Goal: Contribute content: Contribute content

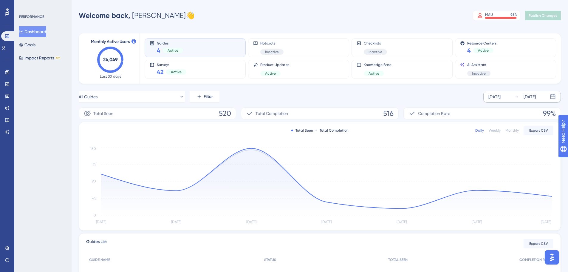
click at [382, 95] on div "[DATE]" at bounding box center [495, 96] width 12 height 7
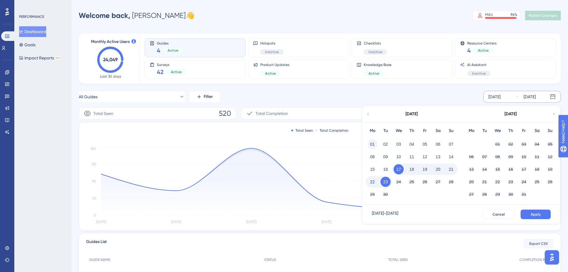
click at [372, 142] on button "01" at bounding box center [373, 144] width 10 height 10
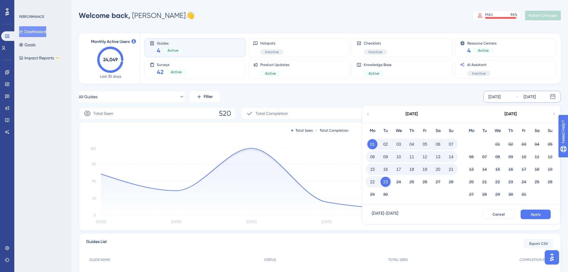
click at [382, 164] on button "Apply" at bounding box center [536, 214] width 30 height 10
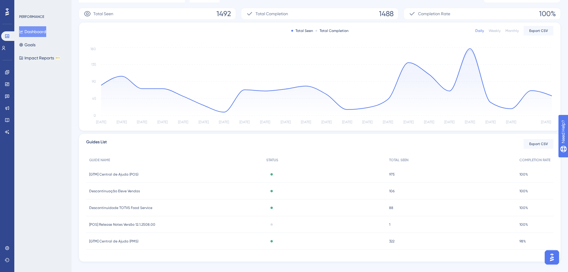
scroll to position [109, 0]
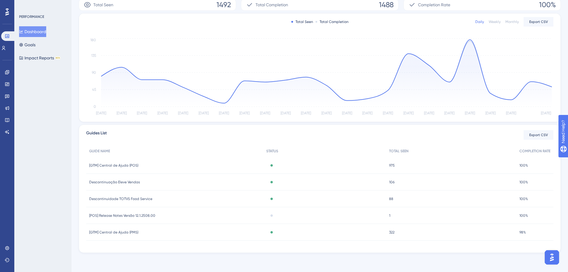
click at [118, 164] on span "[POS] Release Notes Versão 12.1.2508.00" at bounding box center [122, 215] width 66 height 5
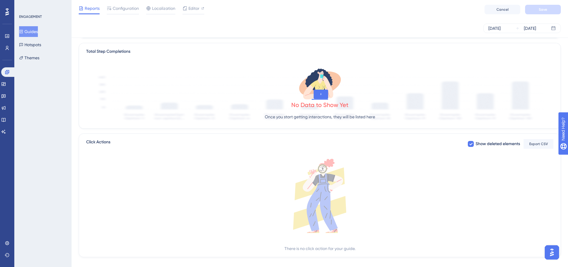
scroll to position [149, 0]
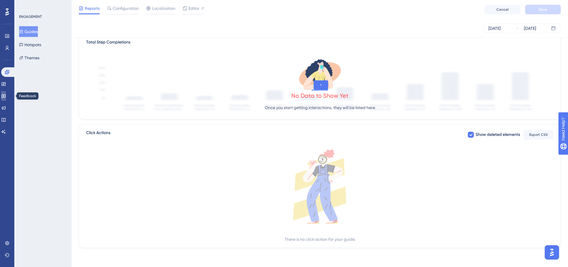
drag, startPoint x: 7, startPoint y: 97, endPoint x: 19, endPoint y: 95, distance: 12.0
click at [6, 97] on icon at bounding box center [3, 97] width 4 height 4
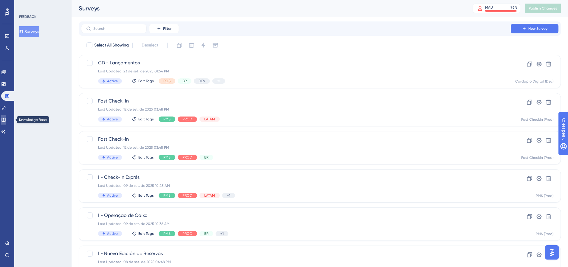
click at [5, 118] on icon at bounding box center [3, 120] width 4 height 4
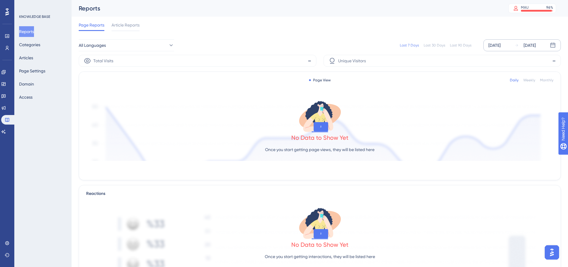
click at [382, 48] on div "[DATE]" at bounding box center [495, 45] width 12 height 7
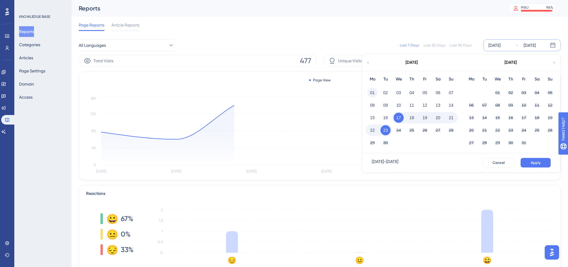
click at [373, 92] on button "01" at bounding box center [373, 93] width 10 height 10
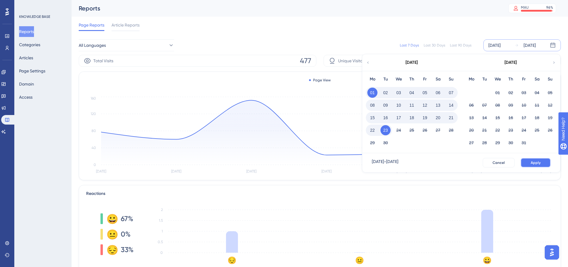
click at [382, 162] on button "Apply" at bounding box center [536, 163] width 30 height 10
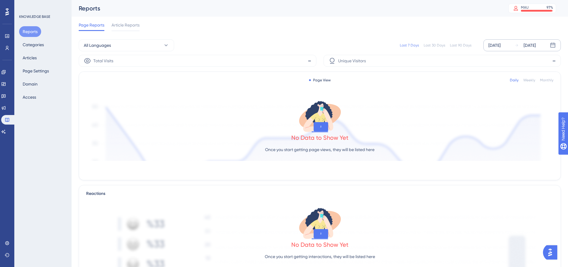
click at [496, 41] on div "Sep 17 2025 Sep 23 2025" at bounding box center [523, 45] width 78 height 12
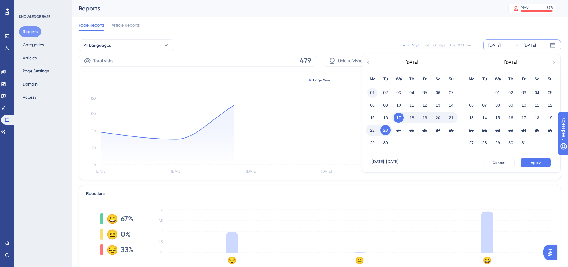
click at [370, 91] on button "01" at bounding box center [373, 93] width 10 height 10
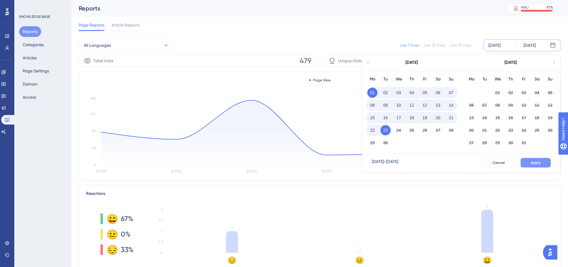
click at [523, 160] on button "Apply" at bounding box center [536, 163] width 30 height 10
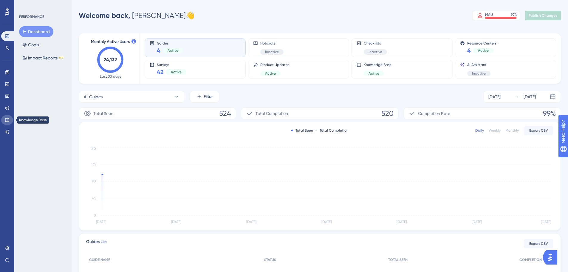
click at [9, 116] on link at bounding box center [7, 120] width 12 height 10
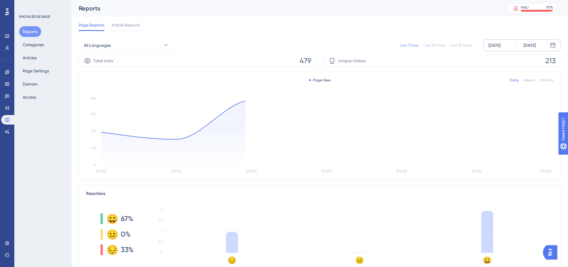
click at [500, 47] on div "[DATE]" at bounding box center [495, 45] width 12 height 7
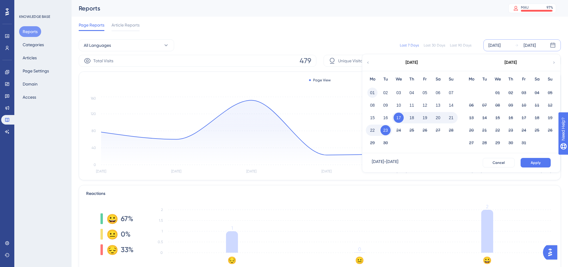
click at [370, 92] on button "01" at bounding box center [373, 93] width 10 height 10
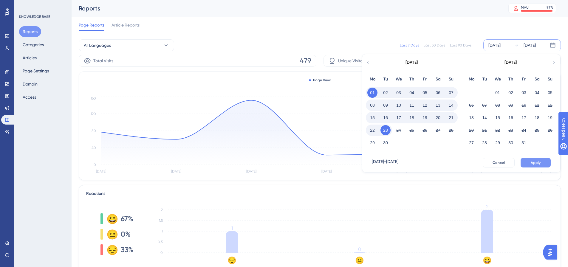
click at [528, 162] on button "Apply" at bounding box center [536, 163] width 30 height 10
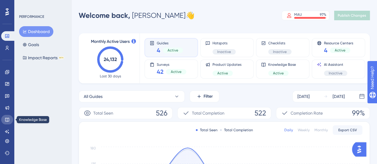
click at [5, 119] on icon at bounding box center [7, 120] width 4 height 4
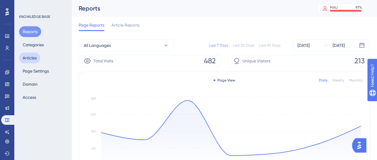
click at [36, 55] on button "Articles" at bounding box center [29, 58] width 21 height 11
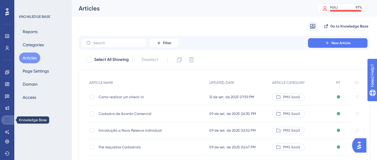
click at [7, 121] on icon at bounding box center [7, 120] width 4 height 4
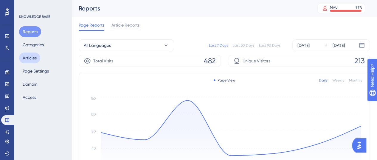
click at [31, 58] on button "Articles" at bounding box center [29, 58] width 21 height 11
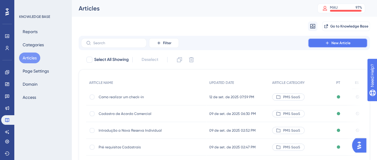
click at [328, 41] on icon at bounding box center [327, 43] width 5 height 5
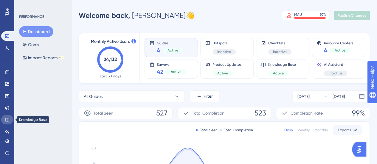
click at [10, 118] on link at bounding box center [7, 120] width 12 height 10
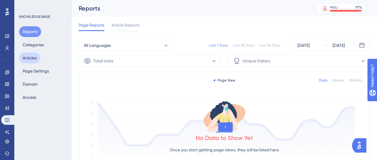
click at [31, 57] on button "Articles" at bounding box center [29, 58] width 21 height 11
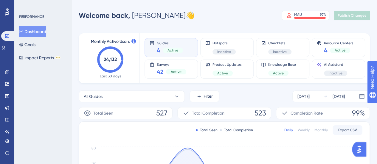
drag, startPoint x: 51, startPoint y: 95, endPoint x: 44, endPoint y: 98, distance: 7.9
click at [51, 95] on div "PERFORMANCE Dashboard Goals Impact Reports BETA" at bounding box center [42, 82] width 57 height 164
click at [5, 118] on icon at bounding box center [7, 120] width 4 height 4
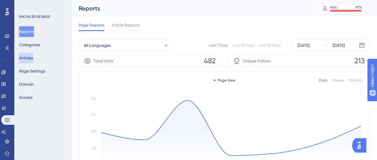
click at [33, 56] on button "Articles" at bounding box center [26, 58] width 14 height 11
